Goal: Entertainment & Leisure: Consume media (video, audio)

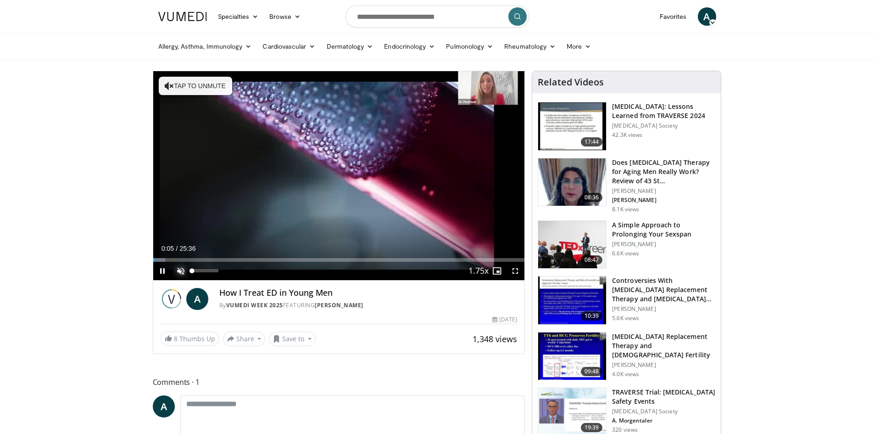
click at [178, 269] on span "Video Player" at bounding box center [181, 271] width 18 height 18
